Goal: Information Seeking & Learning: Learn about a topic

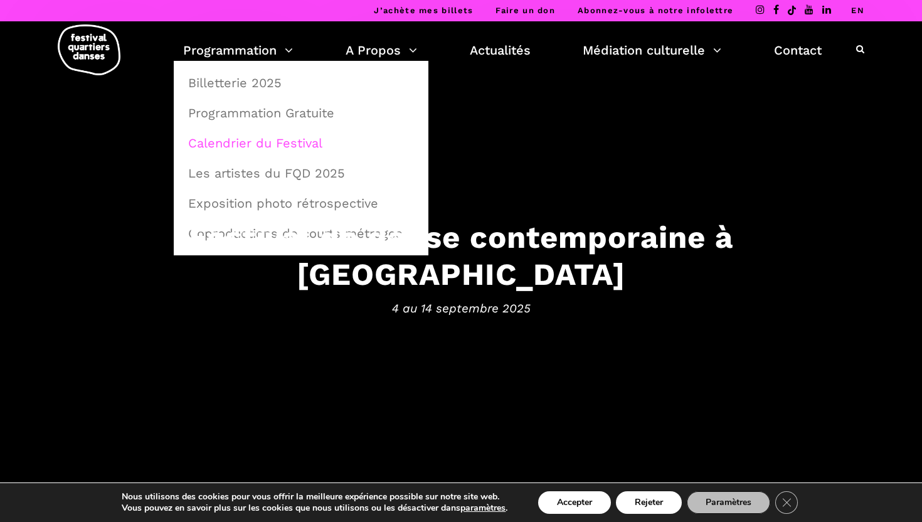
click at [262, 142] on link "Calendrier du Festival" at bounding box center [301, 143] width 241 height 29
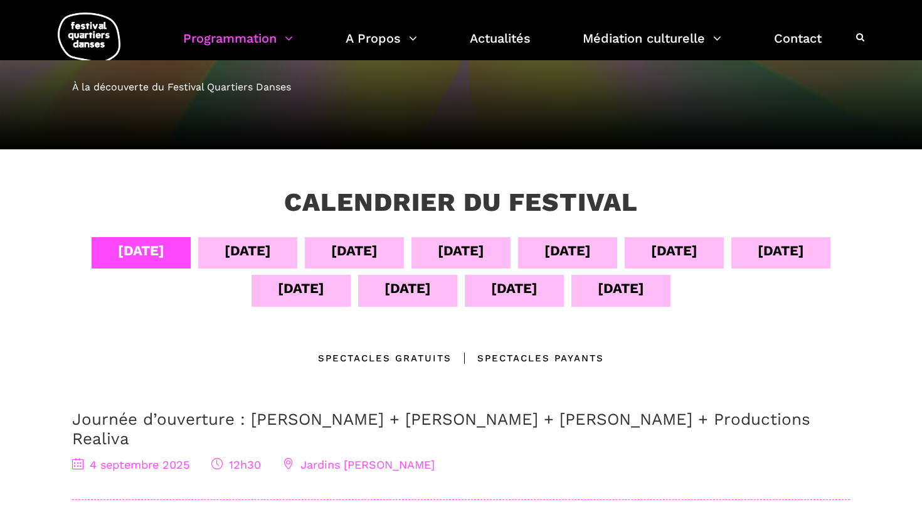
scroll to position [132, 0]
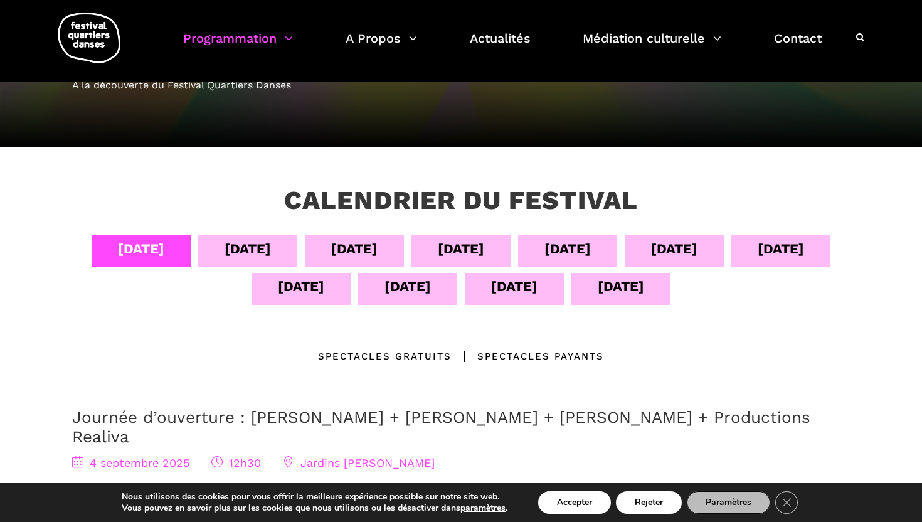
click at [591, 249] on div "08 sept" at bounding box center [568, 249] width 46 height 22
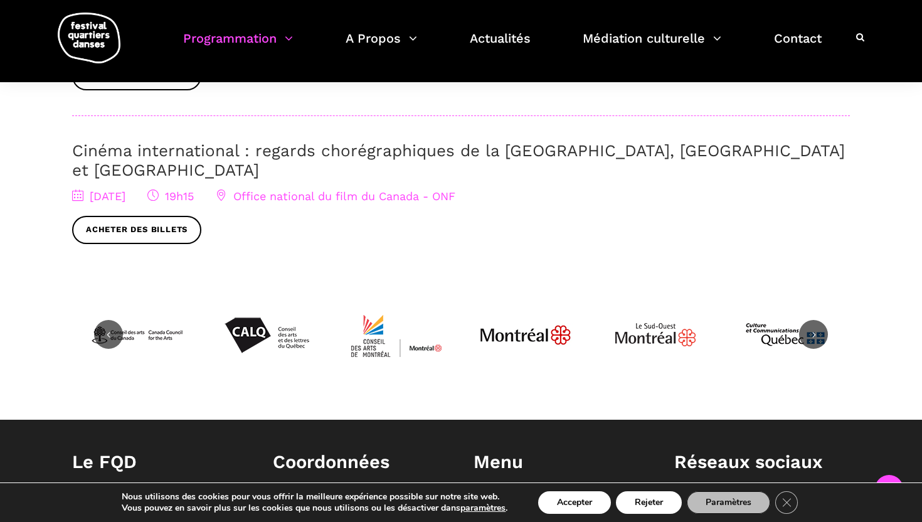
scroll to position [769, 0]
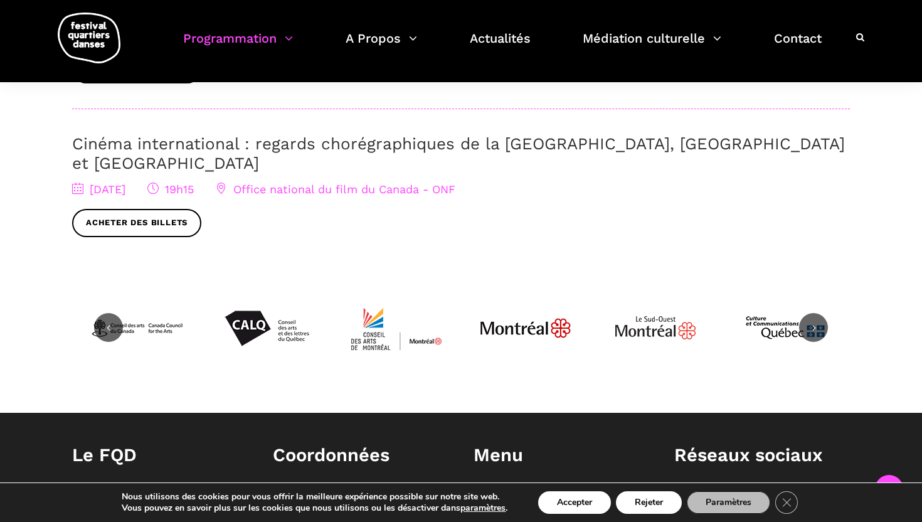
click at [570, 146] on link "Cinéma international : regards chorégraphiques de la Pologne, Brighton et Montr…" at bounding box center [458, 153] width 773 height 38
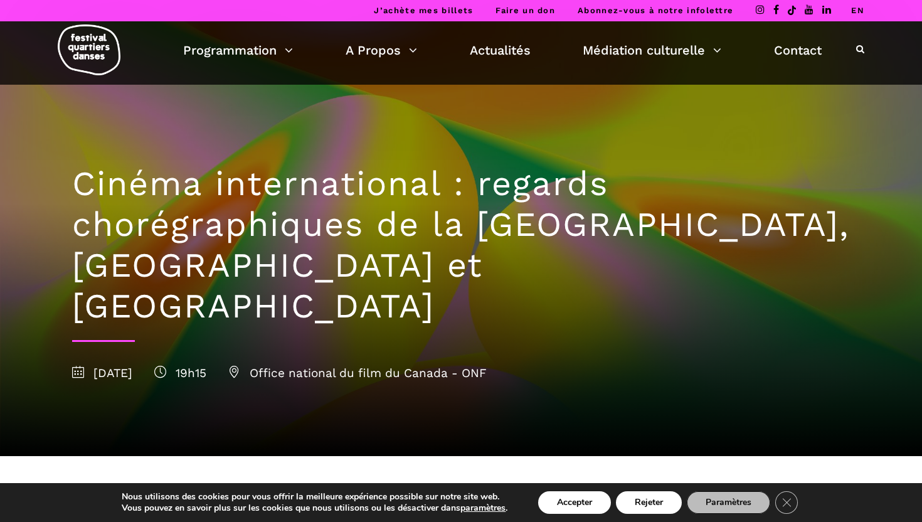
click at [104, 61] on img at bounding box center [89, 49] width 63 height 51
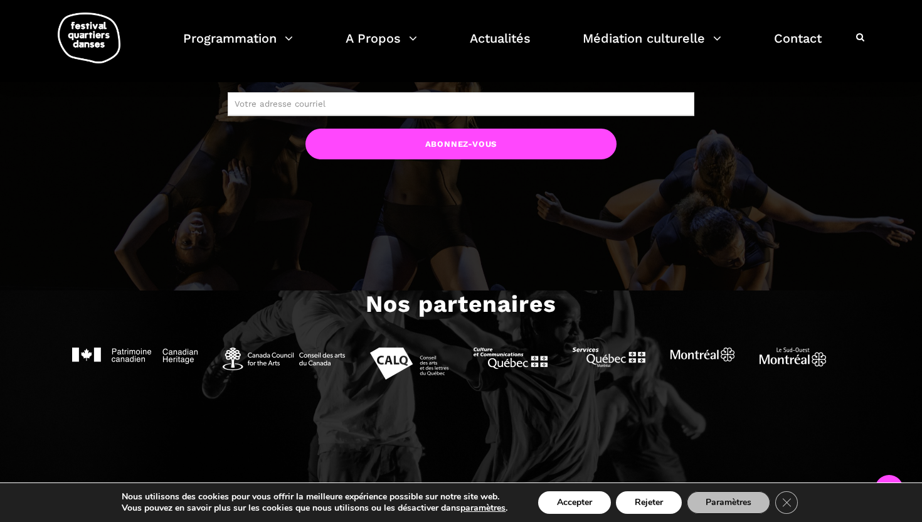
scroll to position [1389, 0]
